Goal: Navigation & Orientation: Find specific page/section

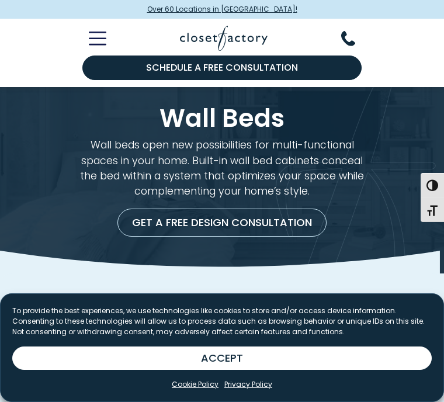
click at [227, 355] on button "ACCEPT" at bounding box center [221, 357] width 419 height 23
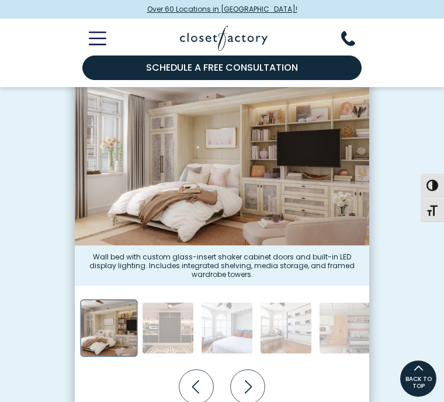
scroll to position [287, 0]
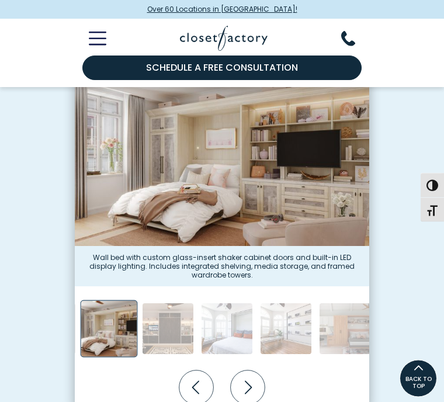
click at [172, 325] on img "Thumbnail Gallery" at bounding box center [168, 329] width 52 height 52
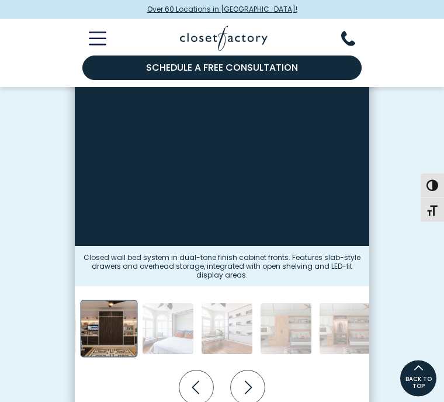
scroll to position [288, 0]
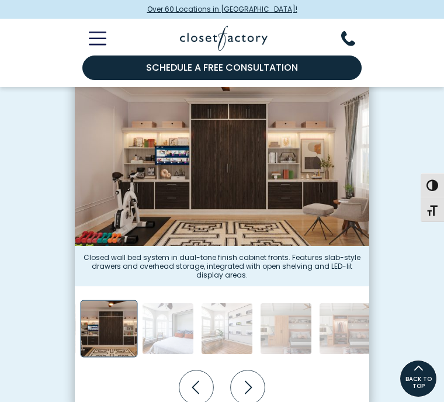
click at [166, 316] on img "Thumbnail Gallery" at bounding box center [168, 328] width 52 height 52
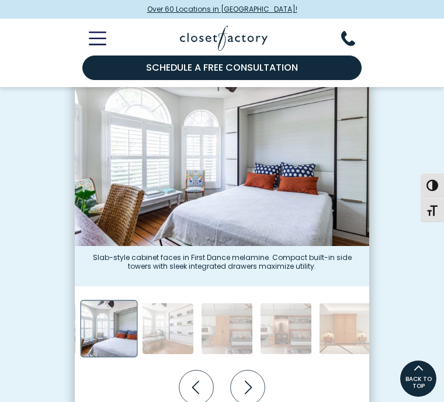
click at [271, 5] on span "Over 60 Locations in [GEOGRAPHIC_DATA]!" at bounding box center [222, 9] width 150 height 11
click at [287, 335] on img "Thumbnail Gallery" at bounding box center [286, 328] width 52 height 52
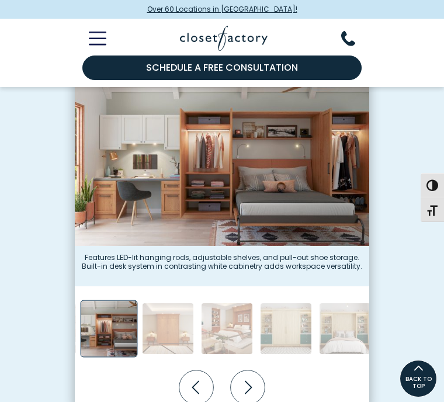
click at [168, 326] on img "Thumbnail Gallery" at bounding box center [168, 328] width 52 height 52
click at [170, 326] on img "Thumbnail Gallery" at bounding box center [168, 328] width 52 height 52
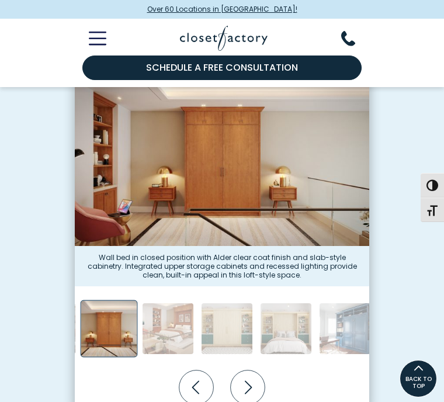
click at [225, 329] on img "Thumbnail Gallery" at bounding box center [227, 328] width 52 height 52
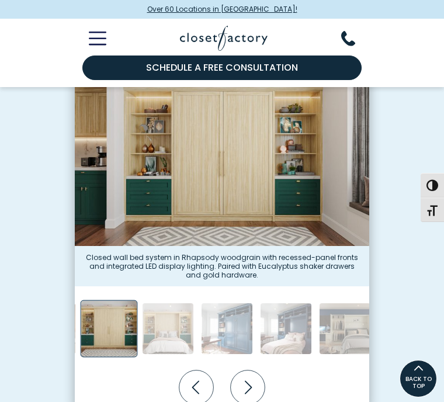
click at [249, 385] on icon "Next slide" at bounding box center [248, 387] width 34 height 34
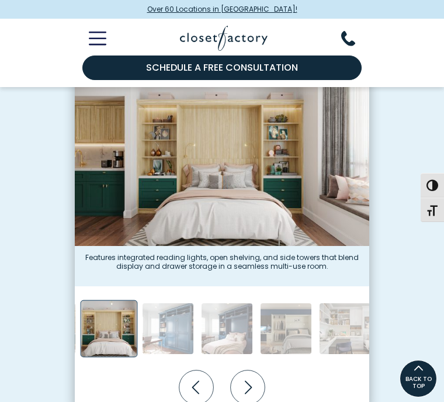
click at [250, 391] on icon "Next slide" at bounding box center [248, 387] width 34 height 34
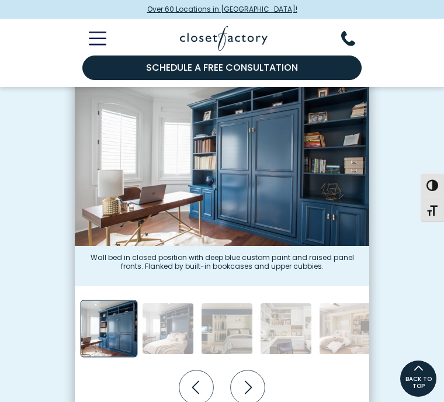
click at [250, 379] on icon "Next slide" at bounding box center [248, 387] width 34 height 34
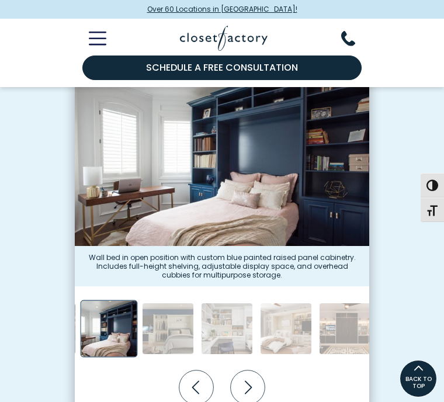
click at [250, 382] on icon "Next slide" at bounding box center [248, 387] width 34 height 34
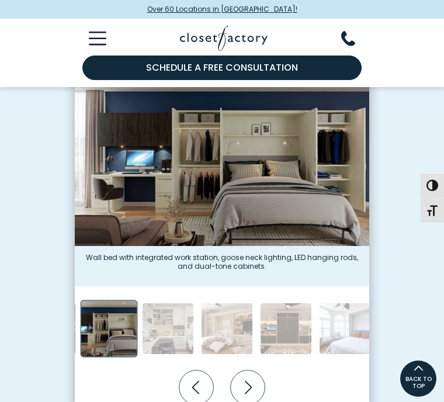
click at [250, 384] on icon "Next slide" at bounding box center [248, 387] width 7 height 13
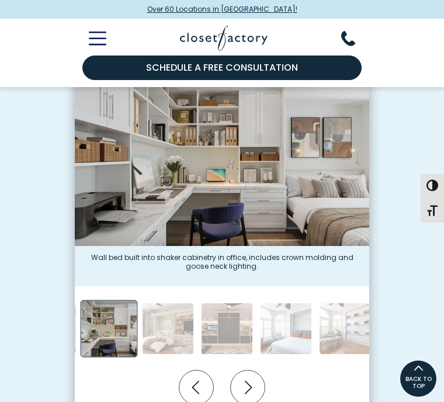
click at [251, 381] on icon "Next slide" at bounding box center [248, 387] width 34 height 34
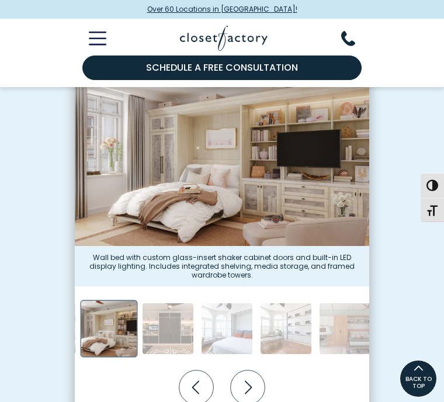
click at [251, 379] on icon "Next slide" at bounding box center [248, 387] width 34 height 34
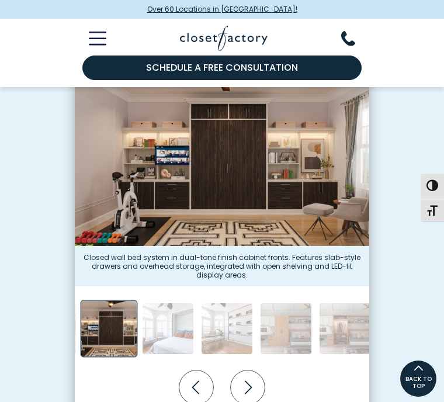
click at [250, 390] on icon "Next slide" at bounding box center [248, 387] width 34 height 34
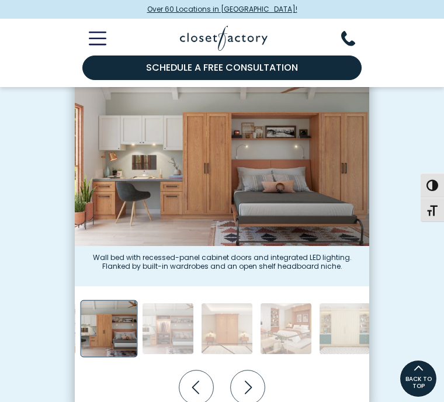
click at [252, 389] on icon "Next slide" at bounding box center [248, 387] width 34 height 34
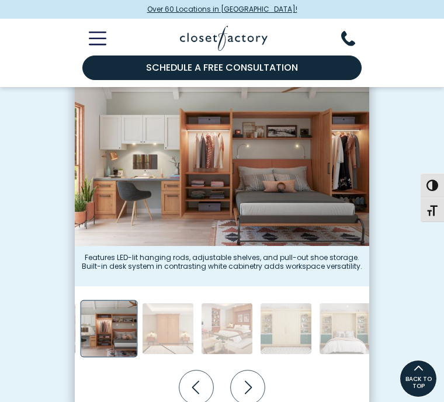
click at [249, 382] on icon "Next slide" at bounding box center [248, 387] width 34 height 34
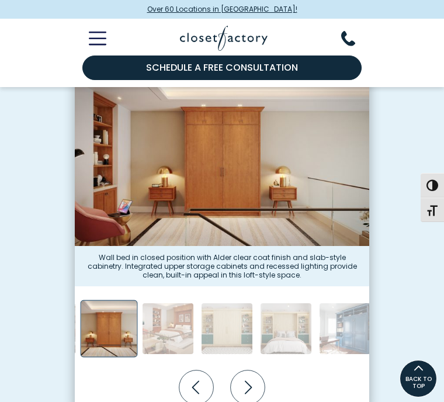
click at [248, 389] on icon "Next slide" at bounding box center [248, 387] width 34 height 34
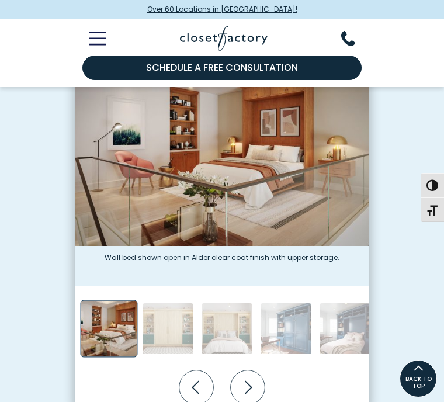
click at [249, 382] on icon "Next slide" at bounding box center [248, 387] width 7 height 13
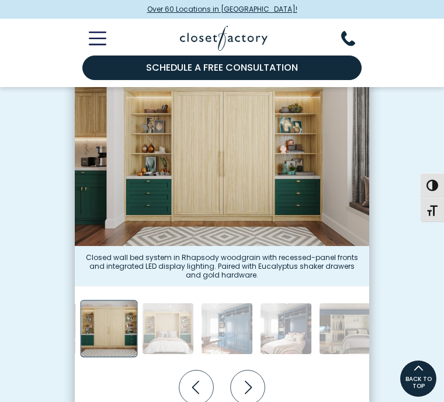
click at [250, 382] on icon "Next slide" at bounding box center [248, 387] width 34 height 34
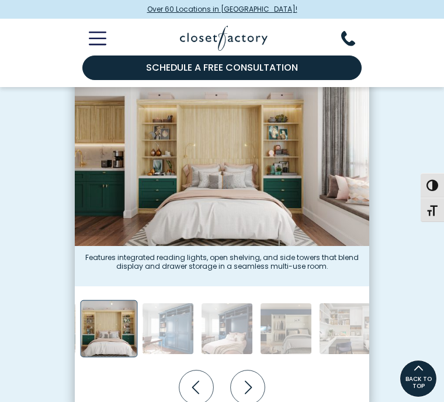
click at [250, 383] on icon "Next slide" at bounding box center [248, 387] width 7 height 13
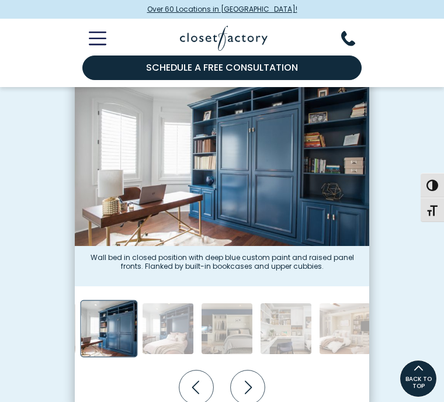
click at [249, 383] on icon "Next slide" at bounding box center [248, 387] width 34 height 34
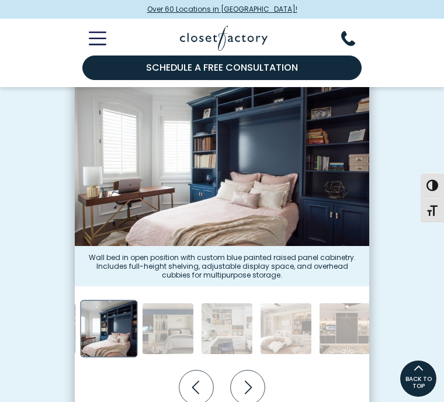
click at [249, 382] on icon "Next slide" at bounding box center [248, 387] width 7 height 13
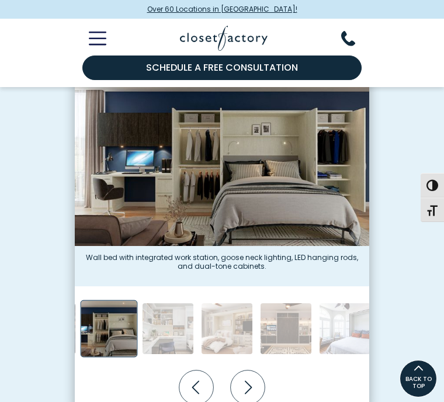
click at [250, 381] on icon "Next slide" at bounding box center [248, 387] width 34 height 34
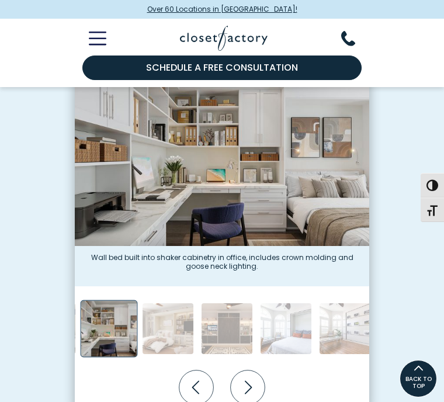
click at [250, 383] on icon "Next slide" at bounding box center [248, 387] width 7 height 13
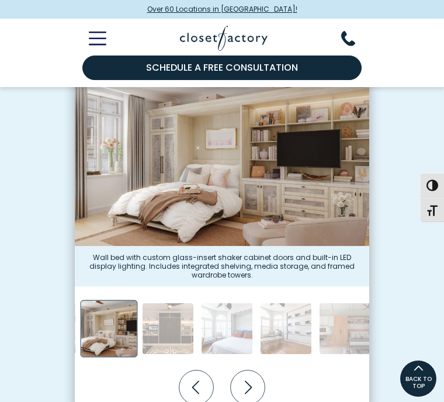
click at [252, 382] on icon "Next slide" at bounding box center [248, 387] width 34 height 34
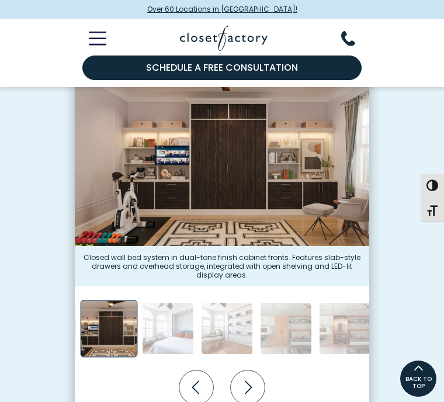
click at [248, 381] on icon "Next slide" at bounding box center [248, 387] width 7 height 13
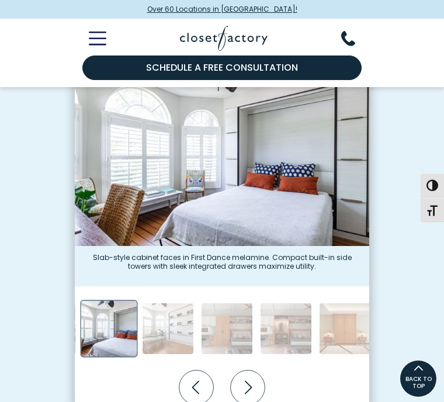
click at [245, 382] on icon "Next slide" at bounding box center [248, 387] width 34 height 34
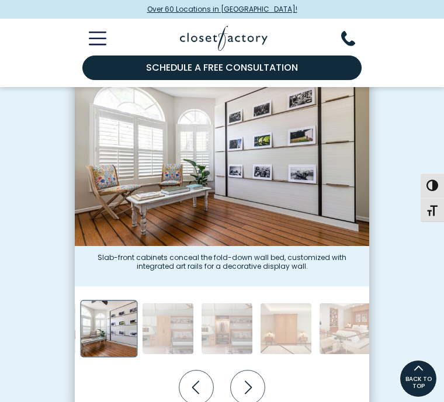
click at [248, 381] on icon "Next slide" at bounding box center [248, 387] width 34 height 34
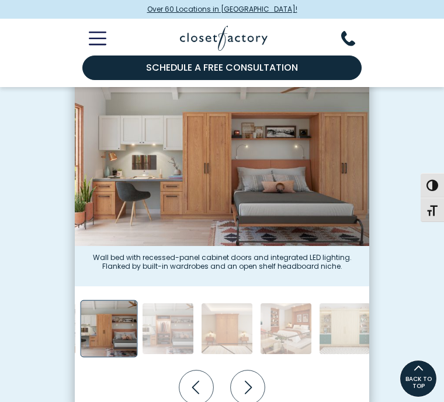
click at [252, 384] on icon "Next slide" at bounding box center [248, 387] width 34 height 34
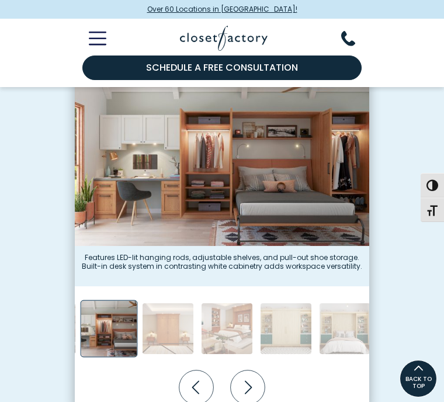
click at [197, 381] on icon "Previous slide" at bounding box center [195, 387] width 7 height 13
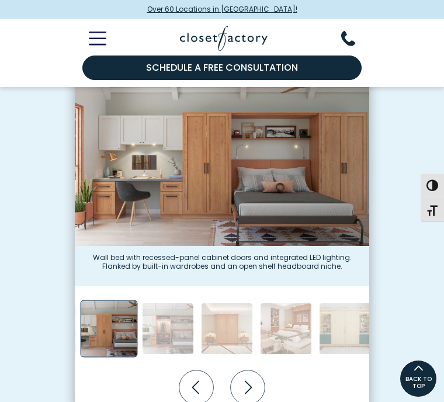
click at [255, 180] on img "Thumbnail Gallery" at bounding box center [222, 158] width 294 height 175
click at [427, 191] on span "button" at bounding box center [432, 185] width 12 height 12
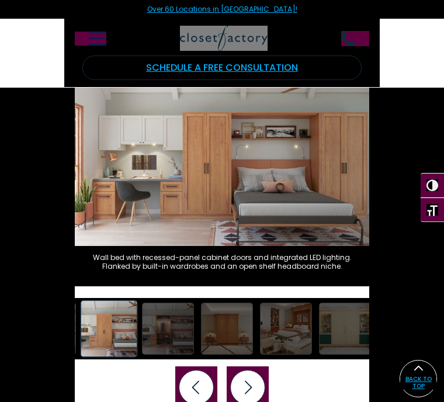
click at [255, 172] on img "Thumbnail Gallery" at bounding box center [222, 158] width 294 height 175
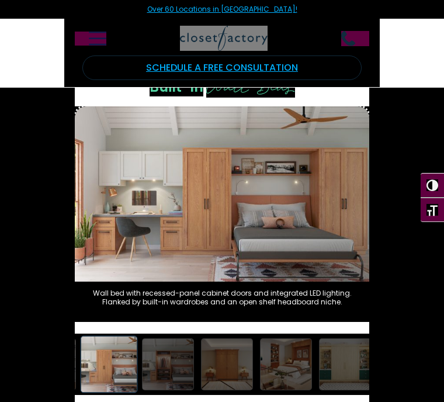
scroll to position [268, 0]
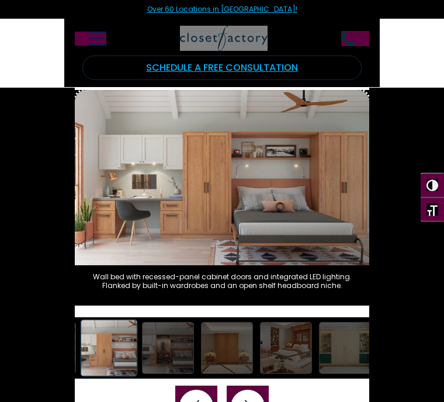
click at [320, 269] on figcaption "Wall bed with recessed-panel cabinet doors and integrated LED lighting. Flanked…" at bounding box center [222, 286] width 294 height 40
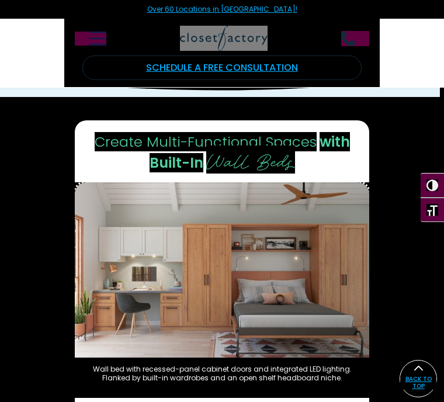
scroll to position [175, 0]
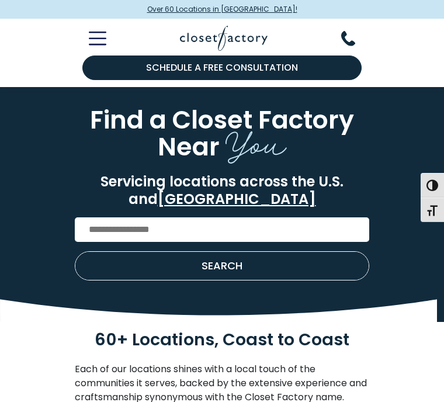
click at [107, 234] on input "Enter Postal Code" at bounding box center [222, 229] width 294 height 25
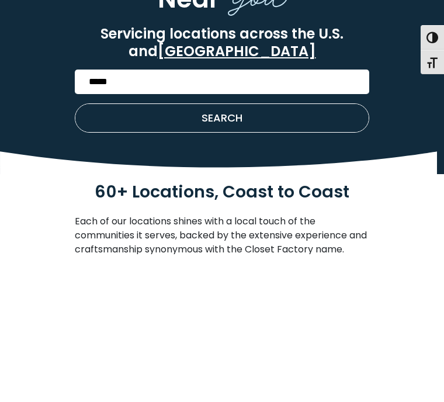
type input "*****"
click at [232, 260] on span "SEARCH" at bounding box center [221, 265] width 41 height 11
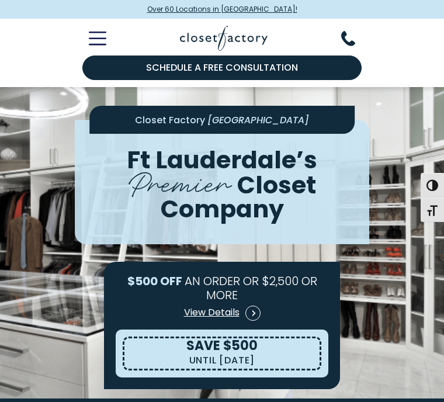
click at [266, 192] on span "Company" at bounding box center [222, 208] width 123 height 33
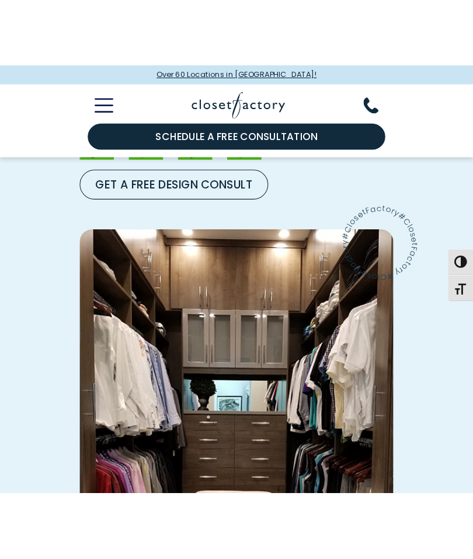
scroll to position [2209, 0]
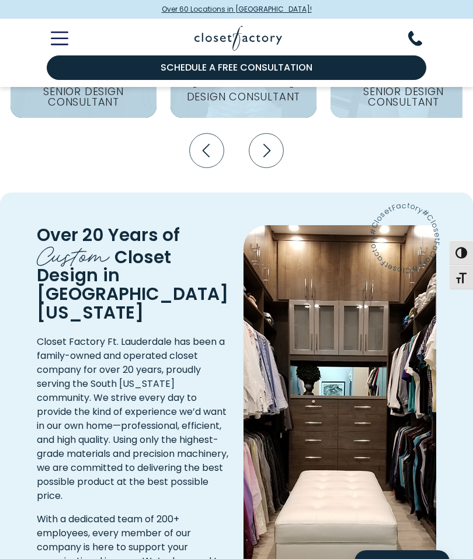
click at [255, 401] on div "Content Image" at bounding box center [339, 544] width 207 height 638
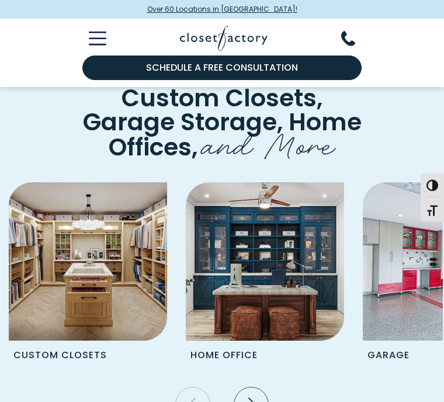
scroll to position [4871, 0]
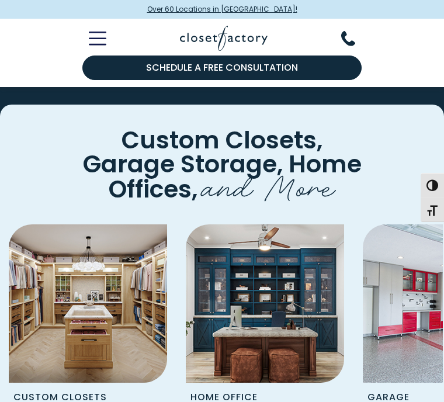
click at [76, 382] on p "Custom Closets" at bounding box center [72, 395] width 127 height 27
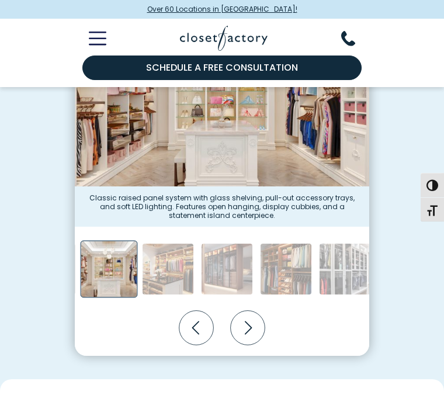
scroll to position [409, 0]
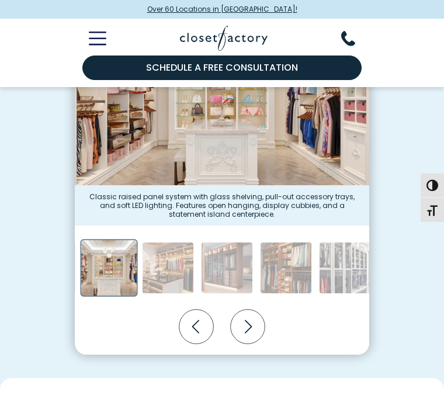
click at [244, 323] on icon "Next slide" at bounding box center [248, 327] width 34 height 34
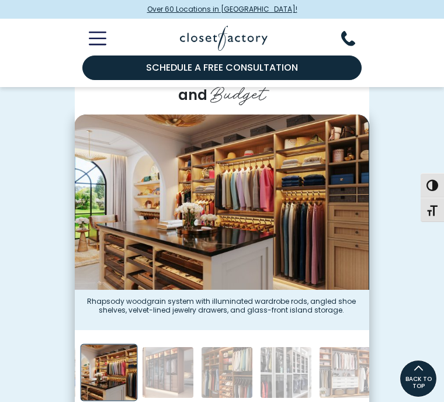
scroll to position [304, 0]
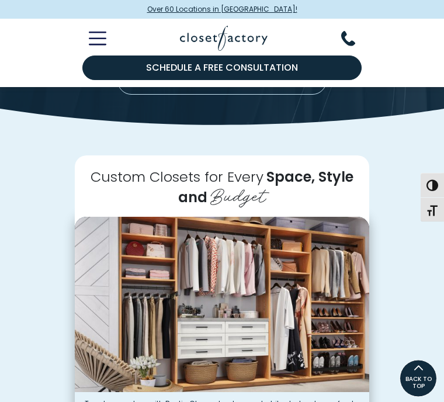
scroll to position [0, 0]
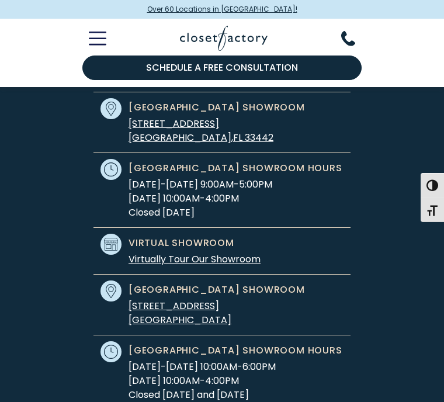
click at [192, 245] on span "Virtual Showroom" at bounding box center [181, 243] width 106 height 14
click at [238, 256] on link "Virtually Tour Our Showroom" at bounding box center [194, 258] width 132 height 13
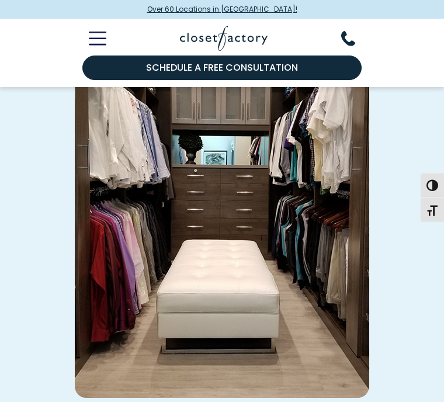
scroll to position [3067, 0]
